Goal: Information Seeking & Learning: Compare options

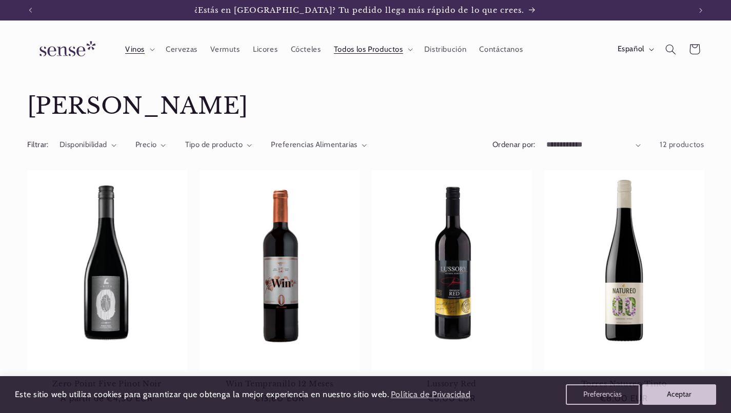
scroll to position [0, 660]
click at [294, 47] on span "Cócteles" at bounding box center [306, 50] width 30 height 10
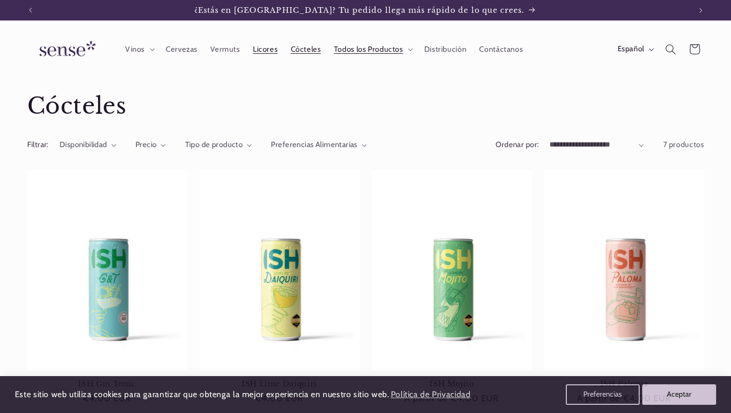
click at [264, 50] on span "Licores" at bounding box center [265, 50] width 25 height 10
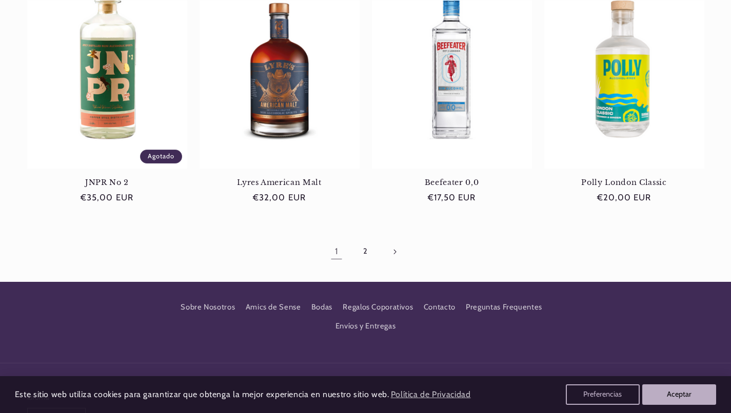
scroll to position [1017, 0]
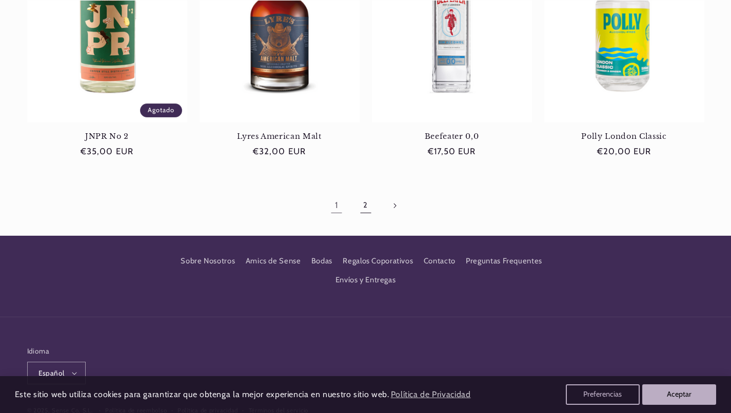
click at [363, 202] on link "2" at bounding box center [365, 206] width 24 height 24
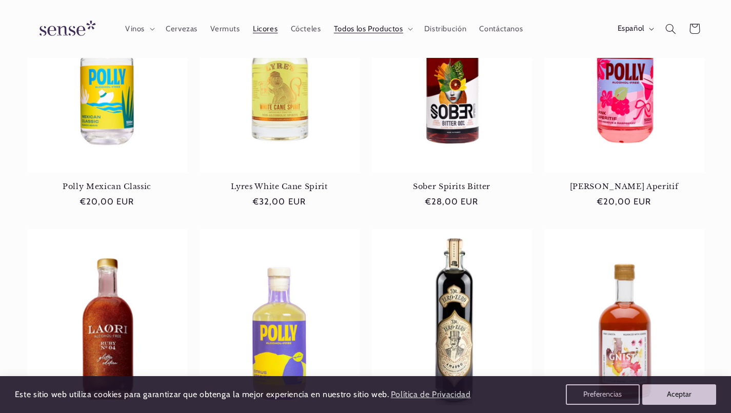
scroll to position [338, 0]
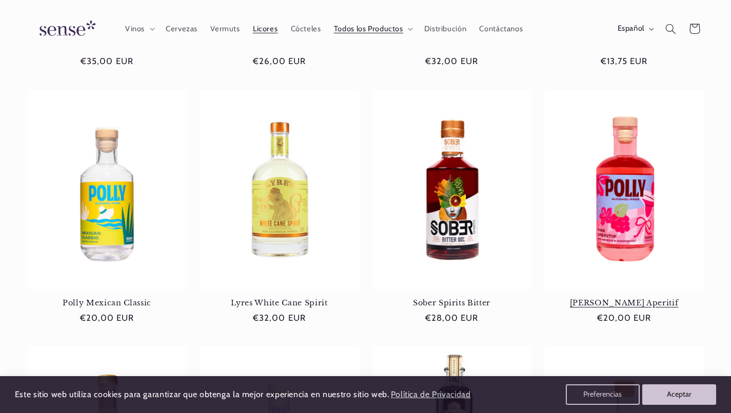
click at [625, 299] on link "[PERSON_NAME] Aperitif" at bounding box center [624, 303] width 160 height 9
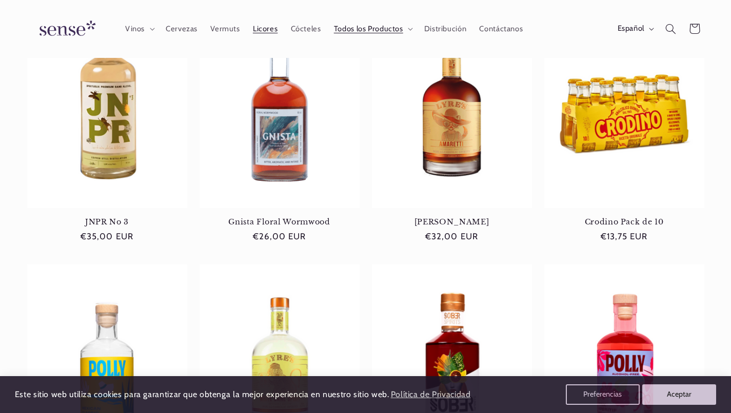
scroll to position [101, 0]
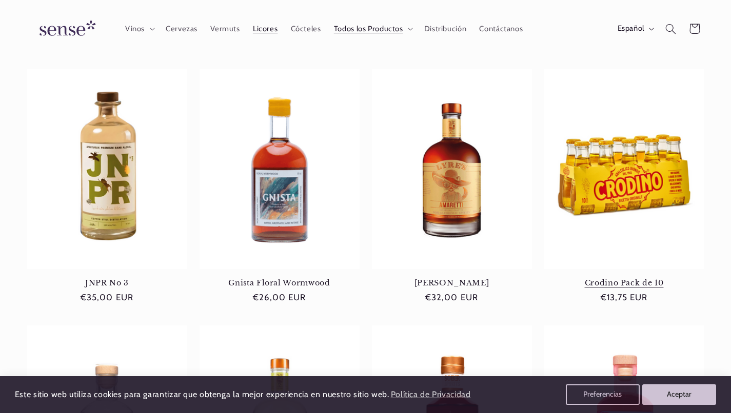
click at [631, 279] on link "Crodino Pack de 10" at bounding box center [624, 283] width 160 height 9
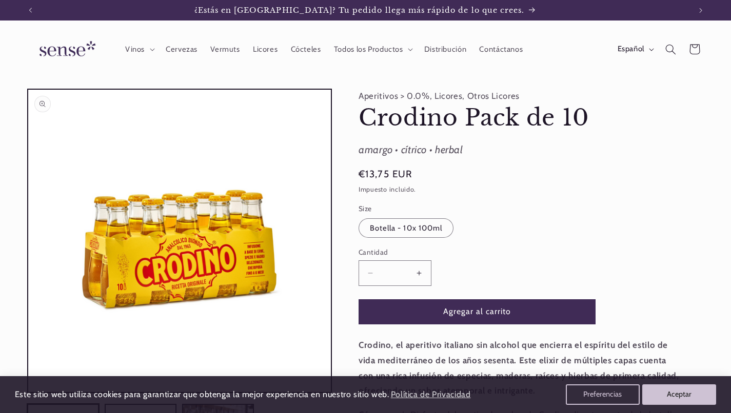
click at [28, 392] on button "Abrir elemento multimedia 1 en una ventana modal" at bounding box center [28, 392] width 0 height 0
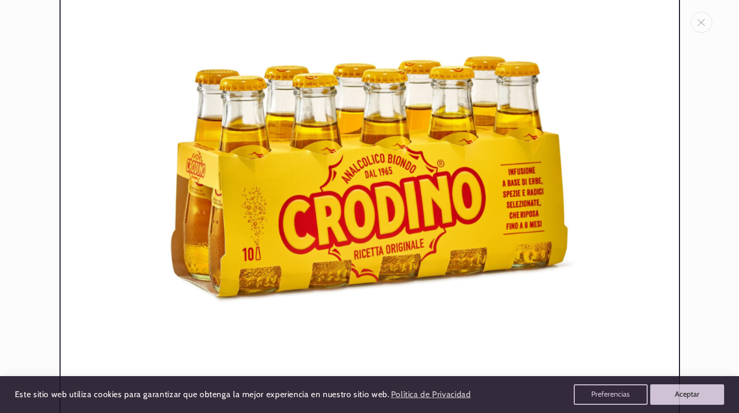
scroll to position [0, 668]
click at [622, 395] on button "Preferencias" at bounding box center [610, 395] width 78 height 22
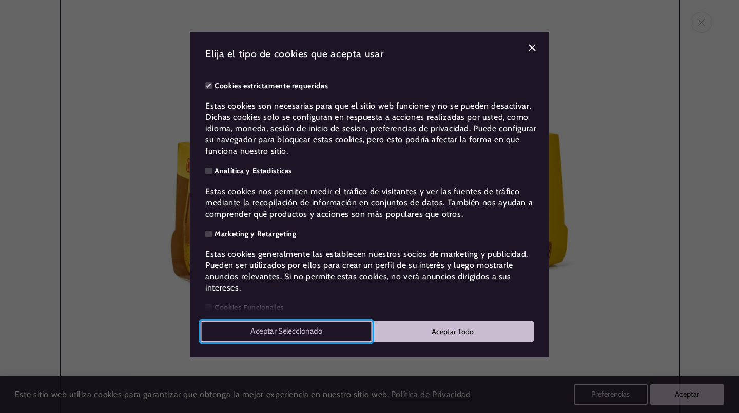
drag, startPoint x: 326, startPoint y: 334, endPoint x: 353, endPoint y: 174, distance: 162.8
click at [353, 174] on div "Elija el tipo de cookies que acepta usar Cookies estrictamente requeridas Estas…" at bounding box center [369, 195] width 359 height 326
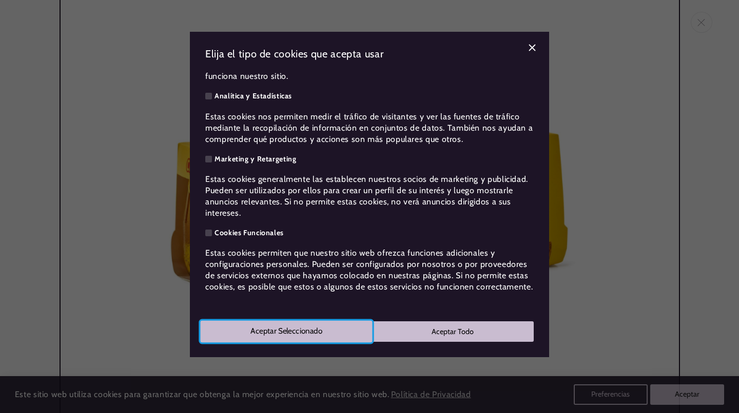
scroll to position [0, 0]
click at [338, 337] on button "Aceptar Seleccionado" at bounding box center [287, 332] width 172 height 22
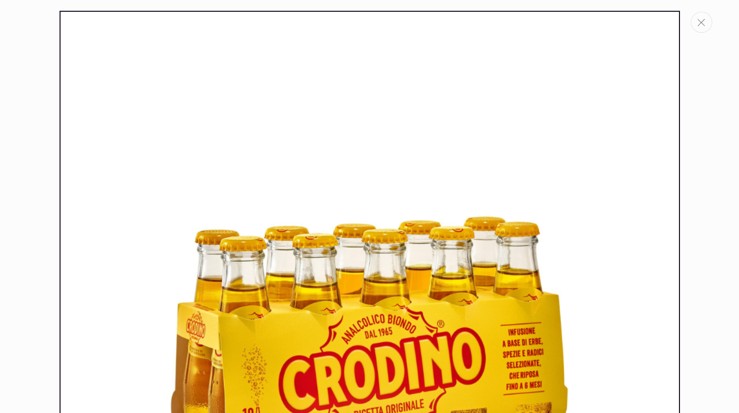
click at [705, 16] on button "Cerrar" at bounding box center [701, 22] width 22 height 21
